Goal: Check status

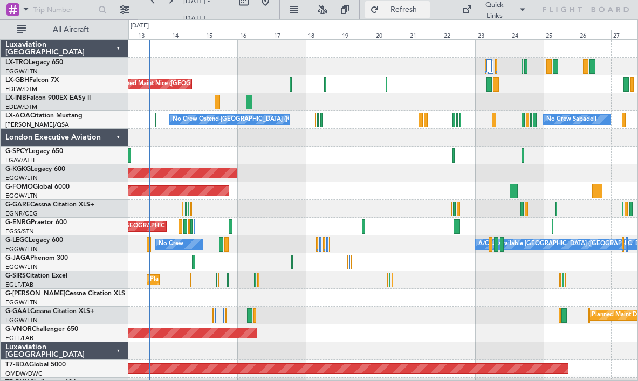
click at [392, 13] on button "Refresh" at bounding box center [397, 9] width 65 height 17
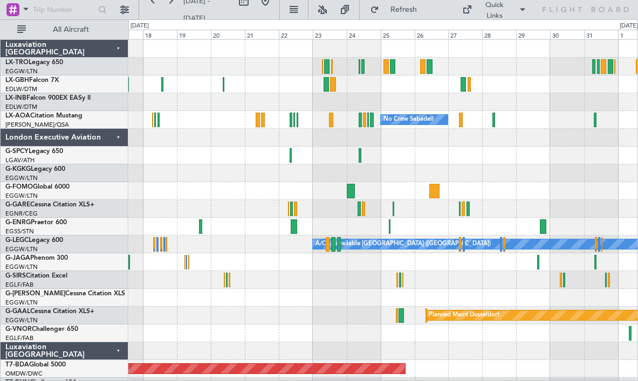
click at [434, 98] on div at bounding box center [382, 102] width 509 height 18
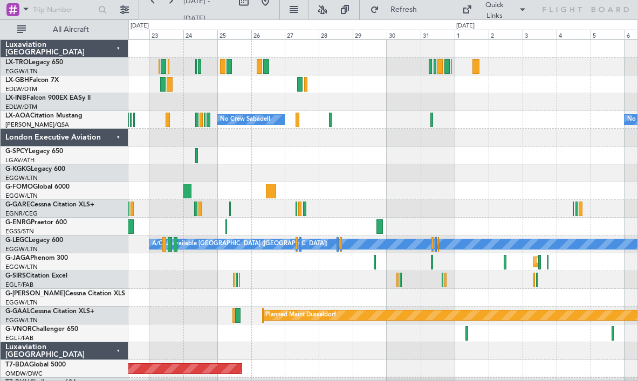
click at [393, 101] on div at bounding box center [382, 102] width 509 height 18
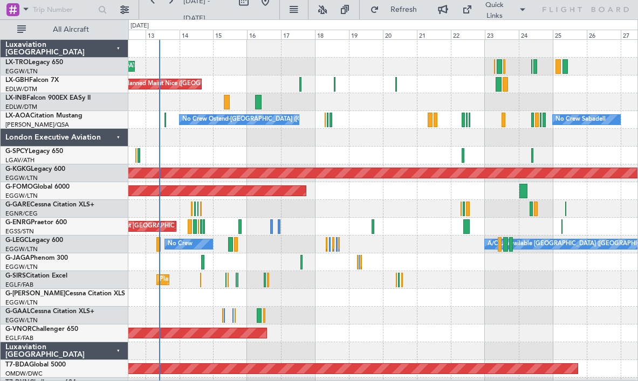
click at [267, 135] on div at bounding box center [382, 138] width 509 height 18
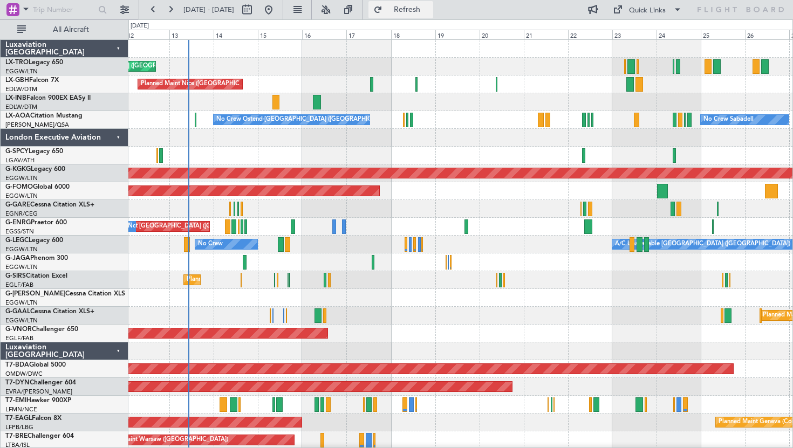
click at [430, 10] on span "Refresh" at bounding box center [407, 10] width 45 height 8
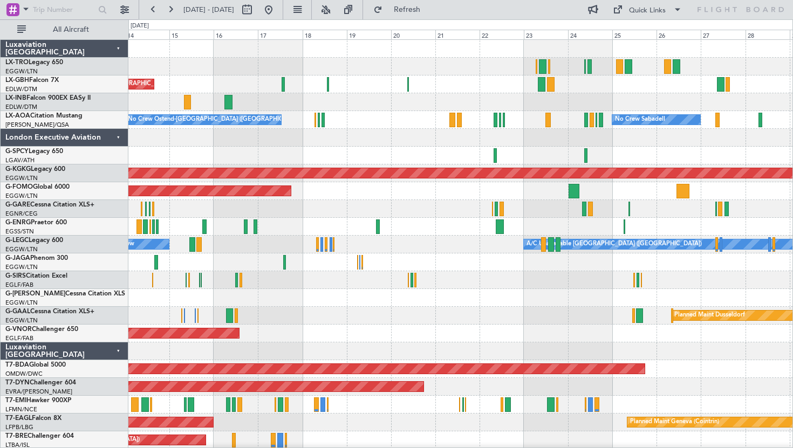
click at [450, 152] on div at bounding box center [460, 156] width 664 height 18
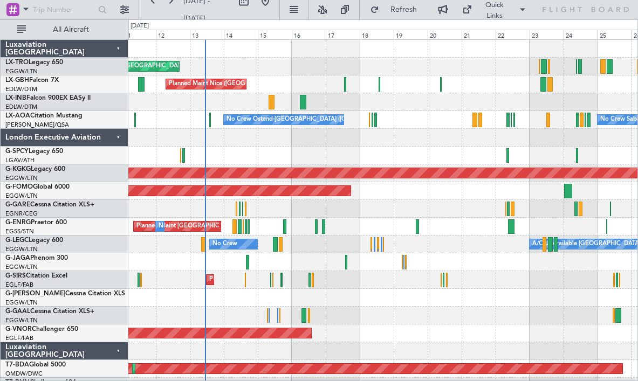
click at [380, 137] on div at bounding box center [382, 138] width 509 height 18
